Goal: Task Accomplishment & Management: Manage account settings

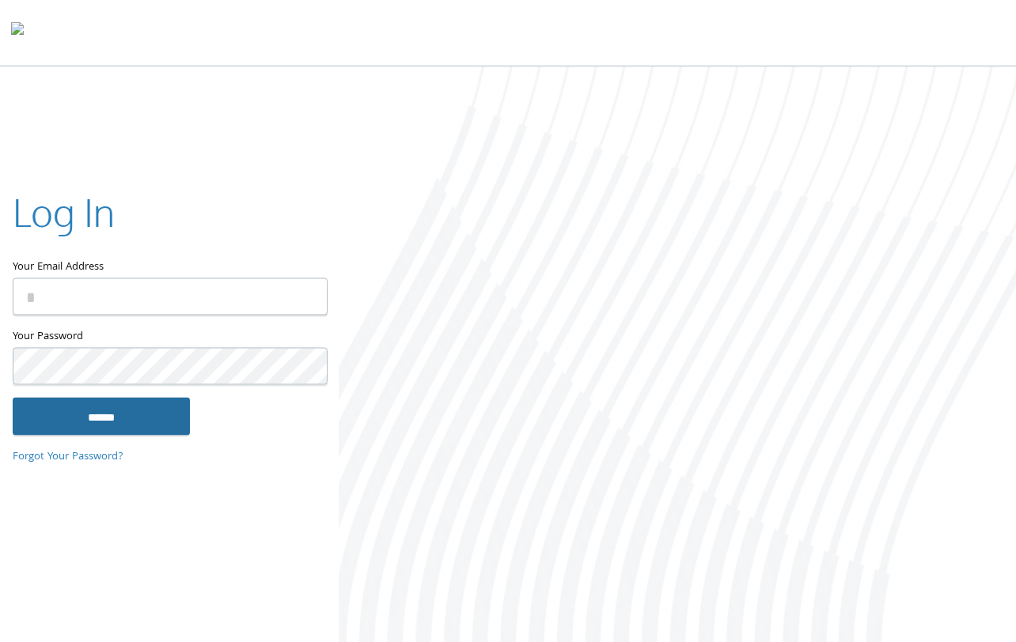
type input "**********"
click at [129, 424] on input "******" at bounding box center [101, 417] width 177 height 38
type input "**********"
click at [87, 425] on input "******" at bounding box center [101, 417] width 177 height 38
